Goal: Navigation & Orientation: Find specific page/section

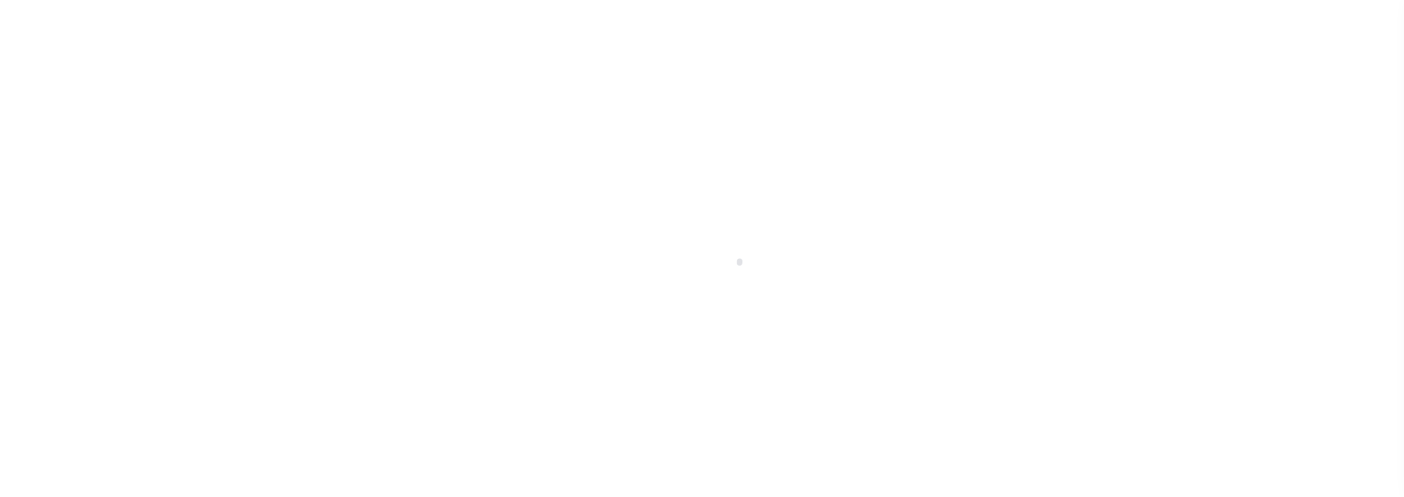
select select "100"
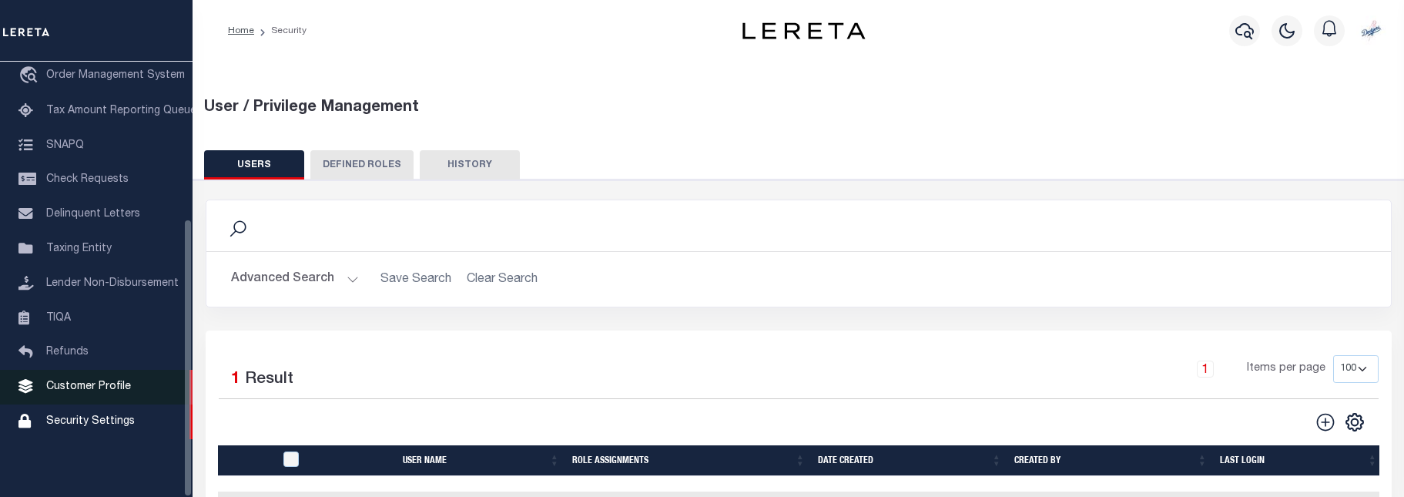
click at [104, 387] on span "Customer Profile" at bounding box center [88, 386] width 85 height 11
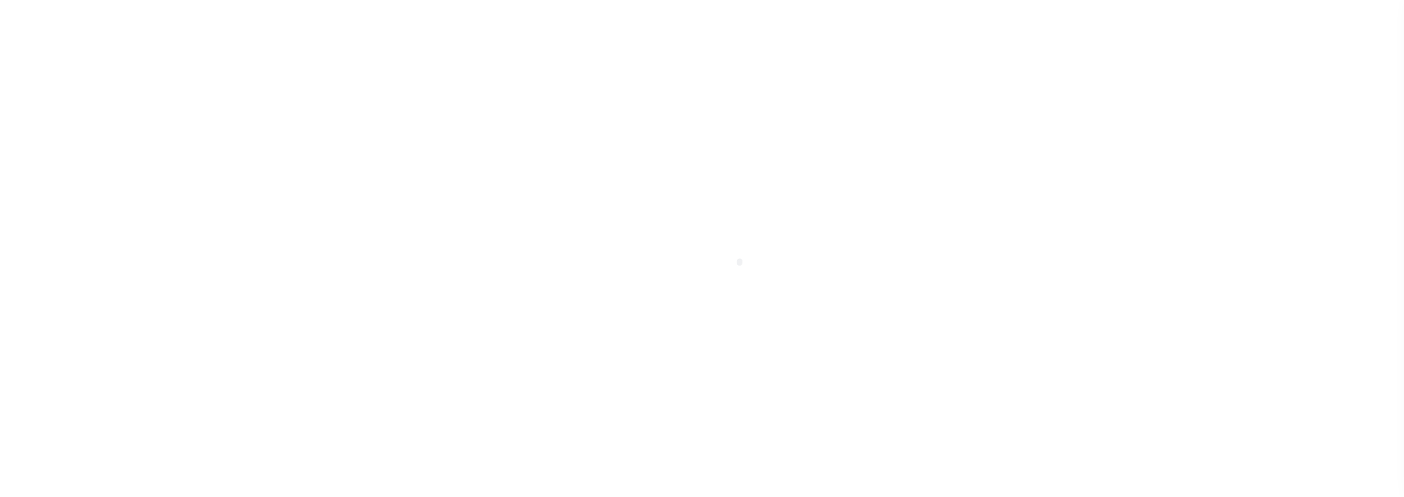
scroll to position [260, 0]
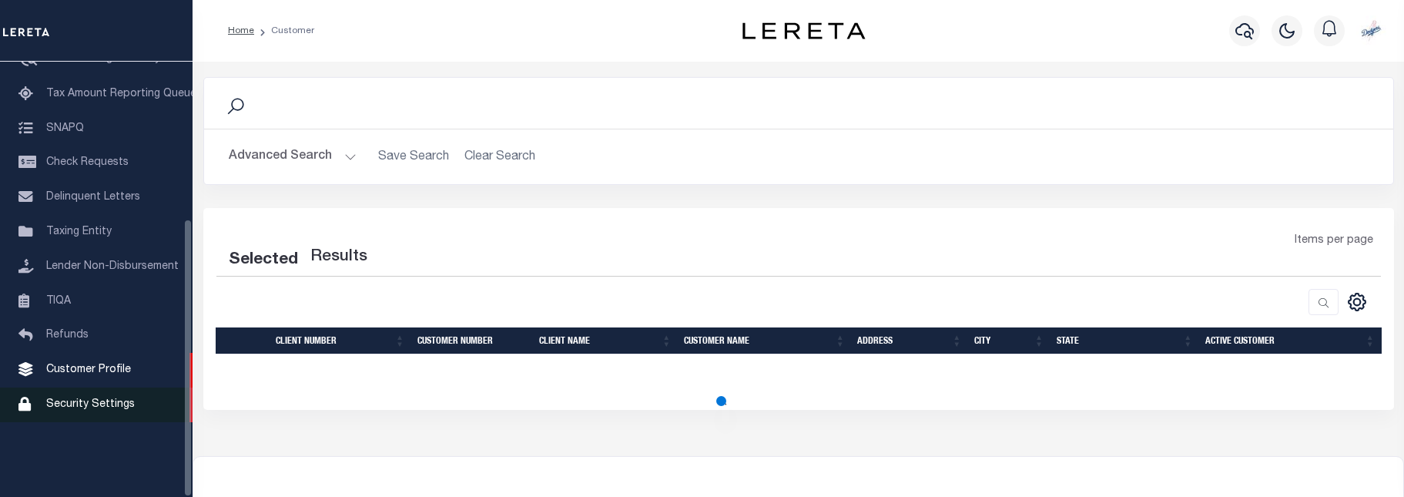
click at [97, 410] on span "Security Settings" at bounding box center [90, 404] width 89 height 11
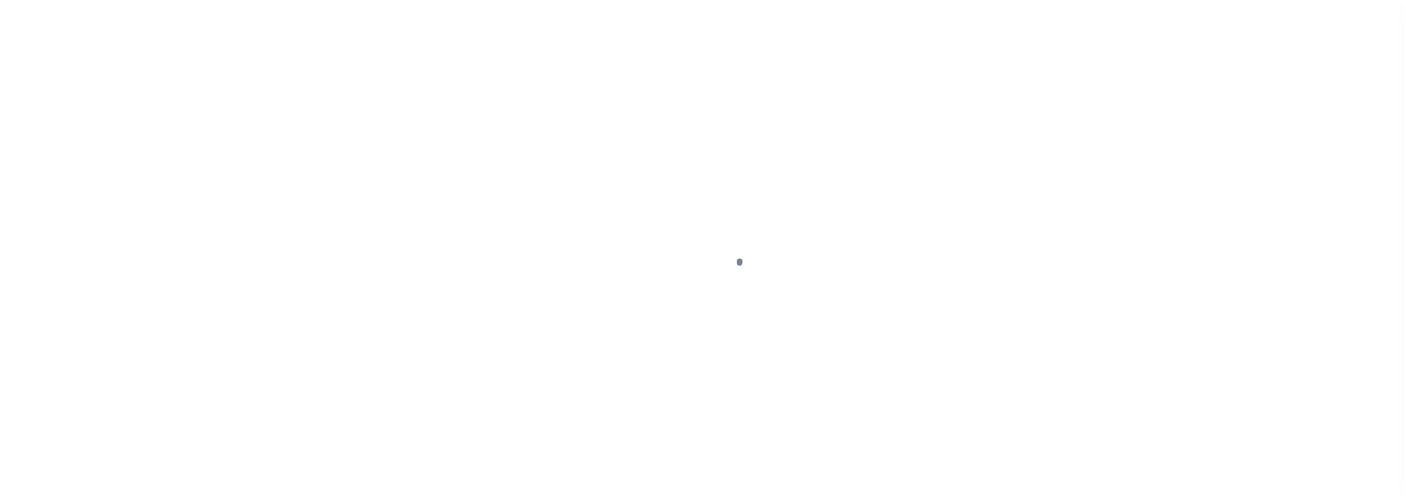
select select "100"
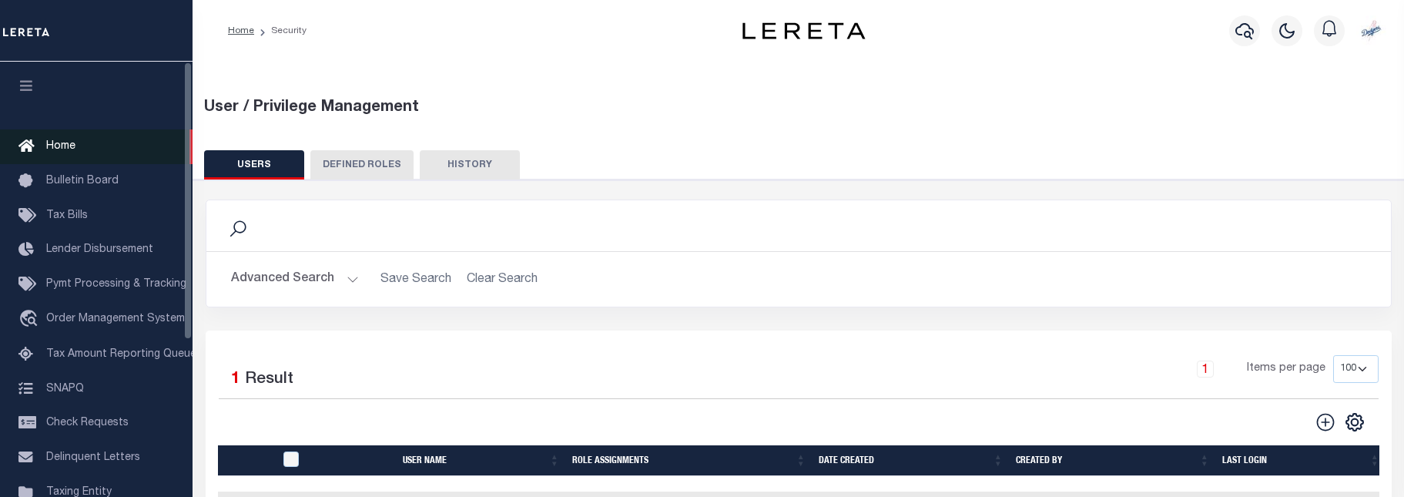
click at [90, 159] on link "Home" at bounding box center [96, 146] width 193 height 35
